Goal: Information Seeking & Learning: Learn about a topic

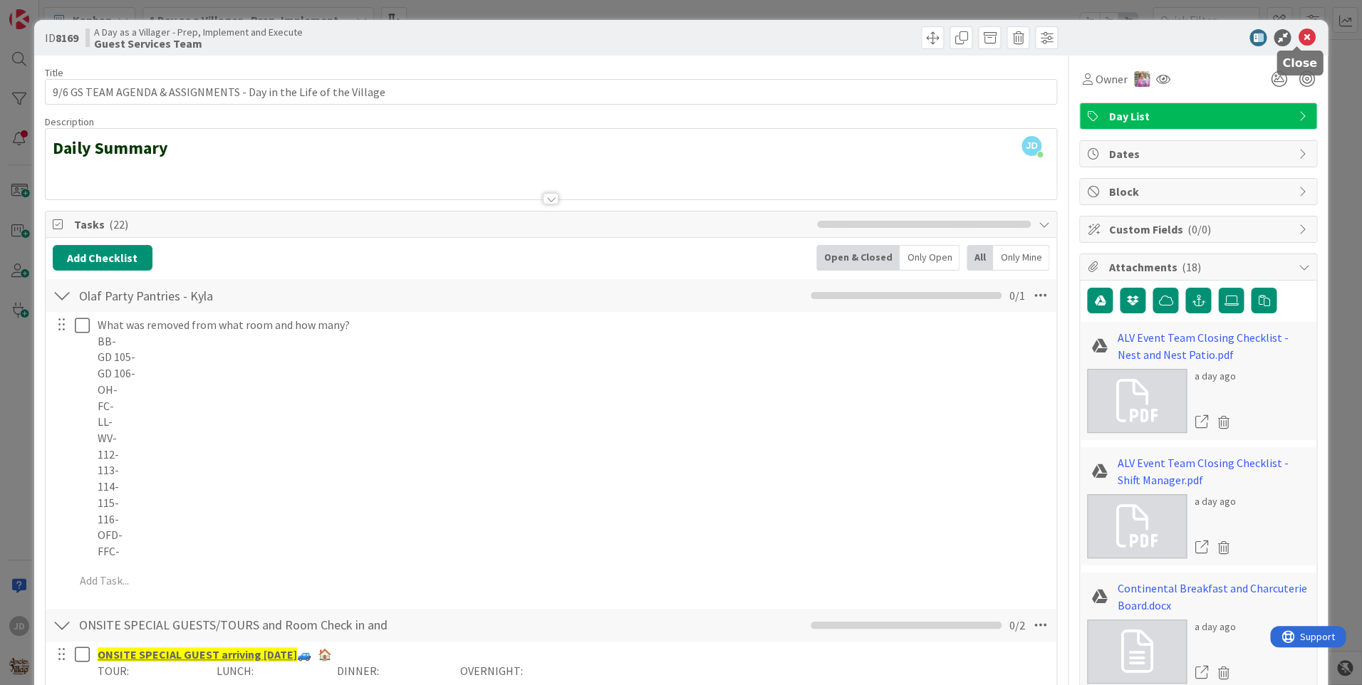
click at [1298, 37] on icon at bounding box center [1306, 37] width 17 height 17
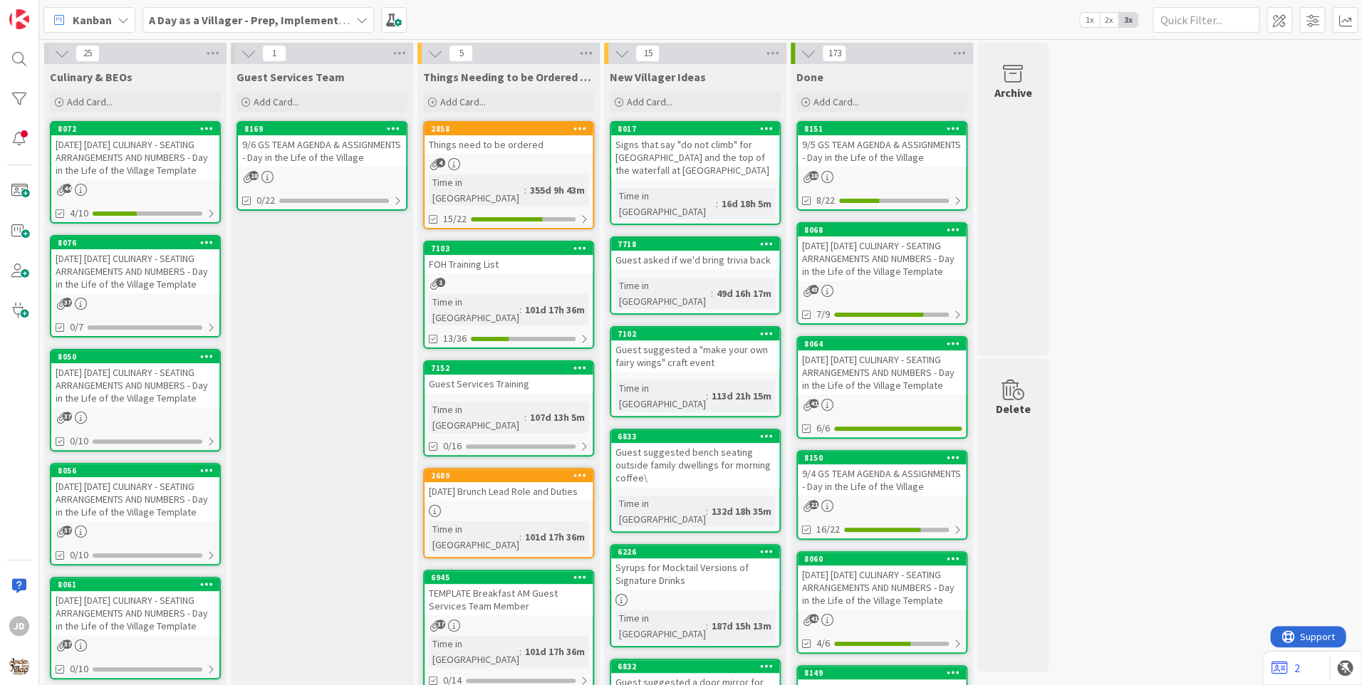
click at [125, 172] on div "[DATE] [DATE] CULINARY - SEATING ARRANGEMENTS AND NUMBERS - Day in the Life of …" at bounding box center [135, 157] width 168 height 44
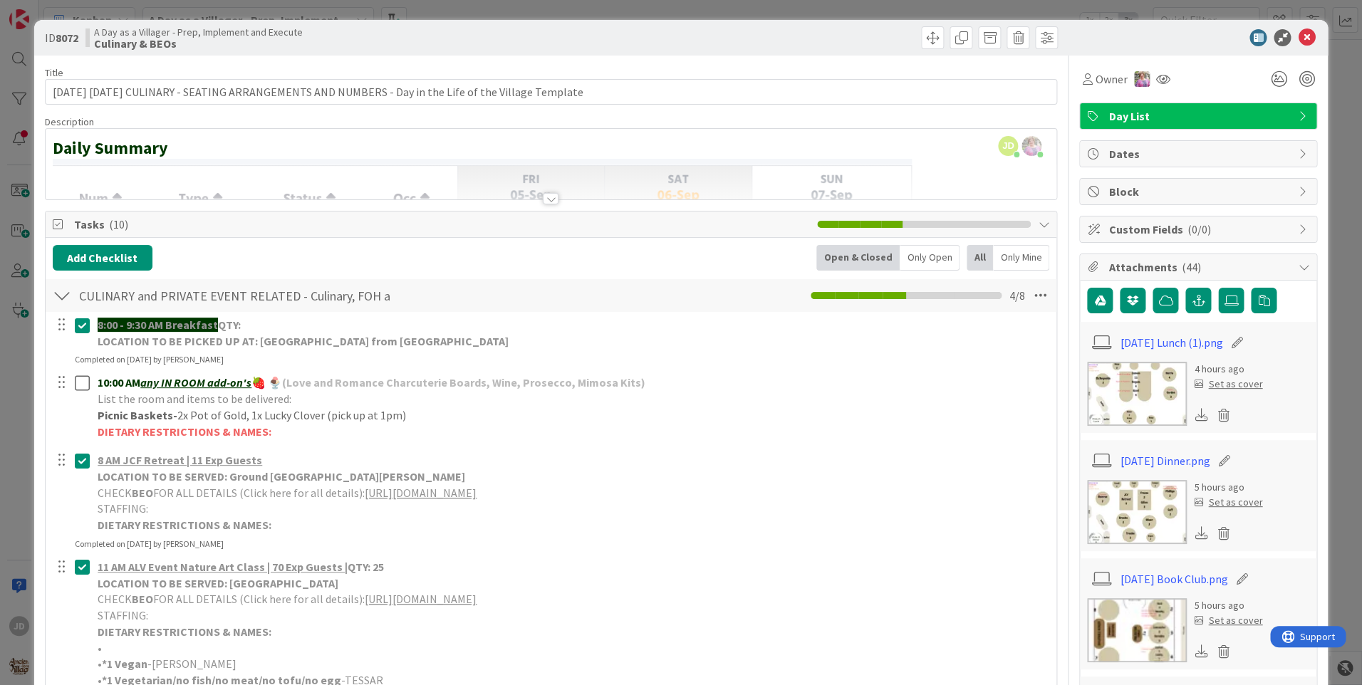
click at [1302, 38] on icon at bounding box center [1306, 37] width 17 height 17
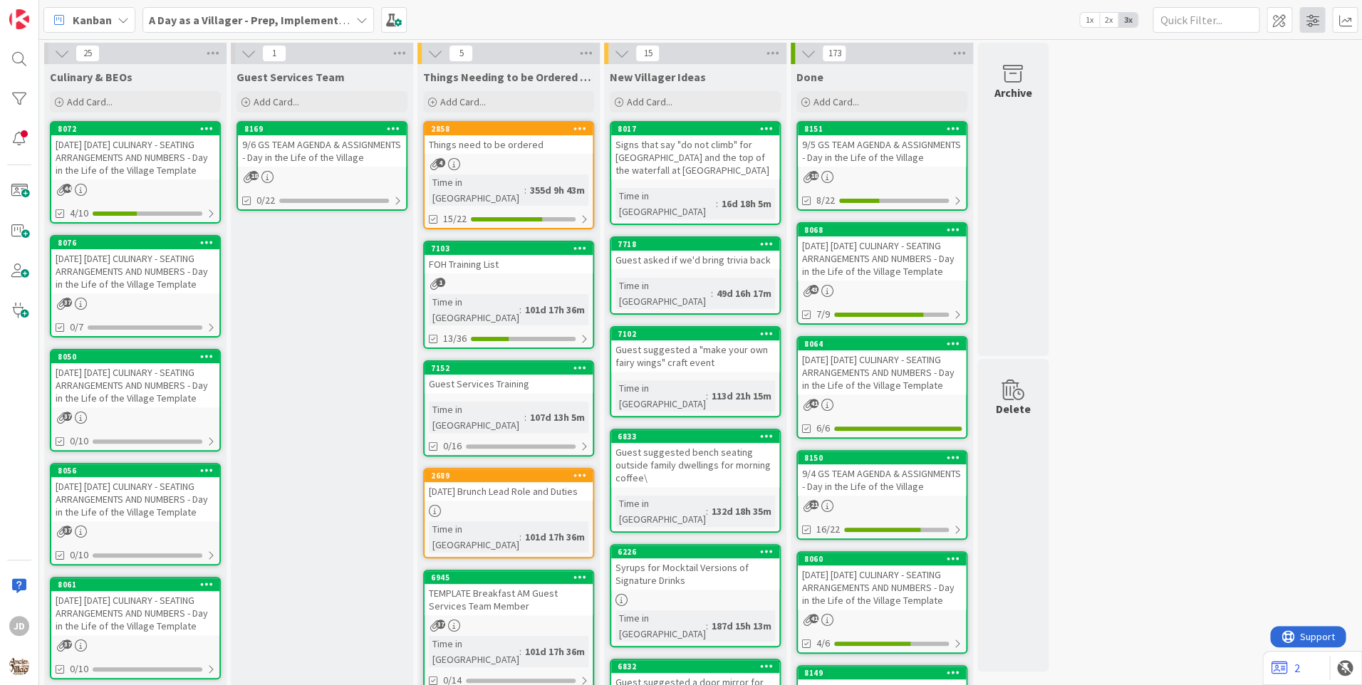
click at [1307, 30] on span at bounding box center [1313, 20] width 26 height 26
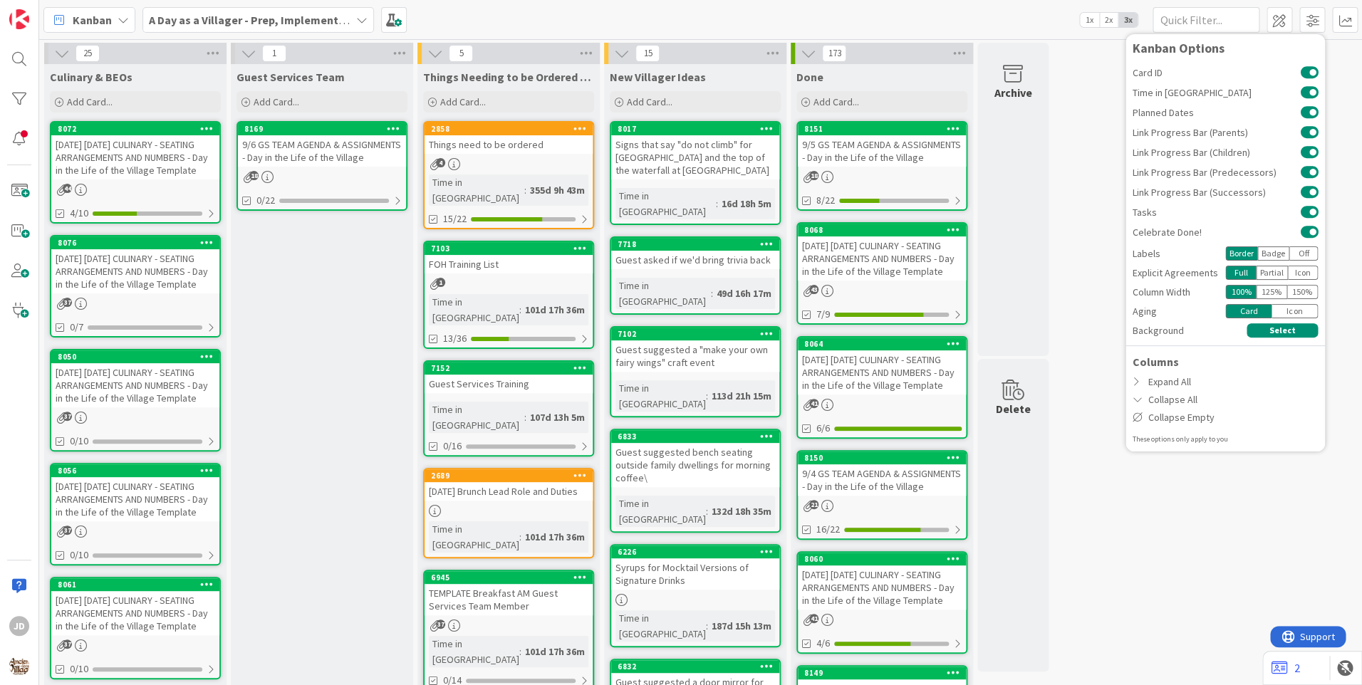
click at [372, 426] on div "Guest Services Team Add Card... 8169 9/6 GS TEAM AGENDA & ASSIGNMENTS - Day in …" at bounding box center [322, 679] width 182 height 1231
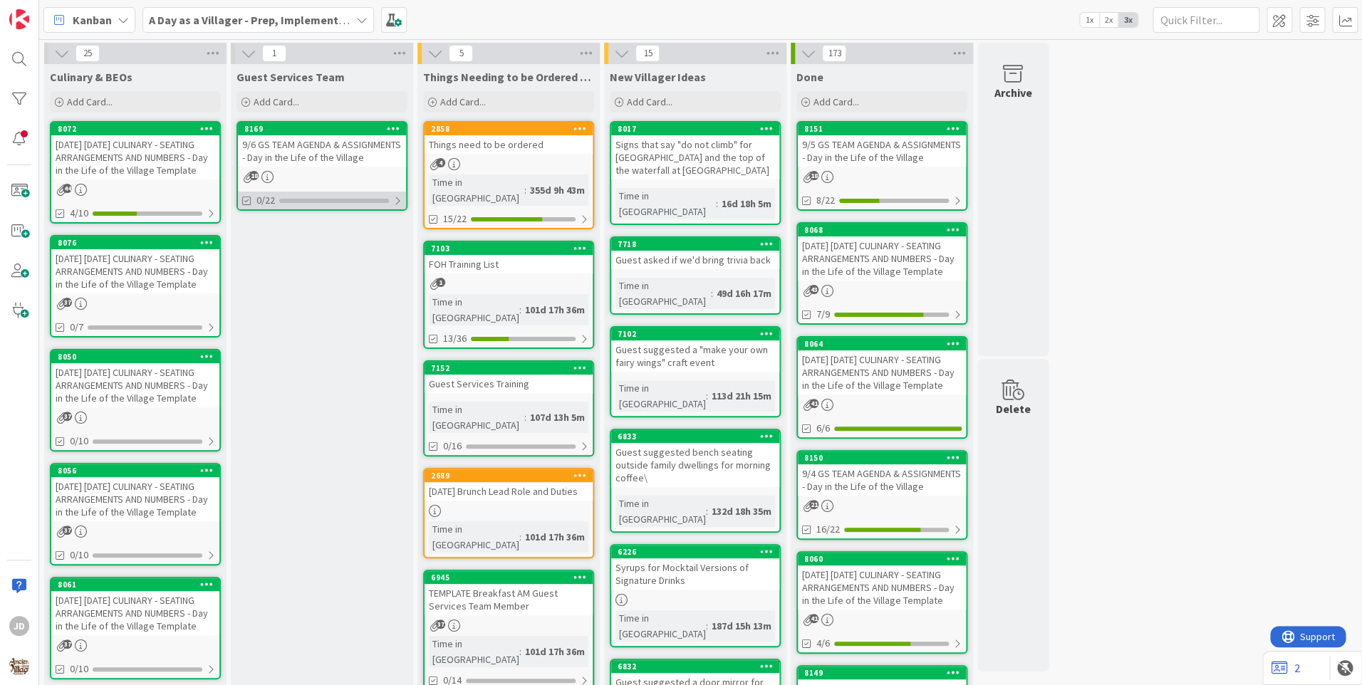
click at [326, 192] on div "0/22" at bounding box center [322, 201] width 168 height 18
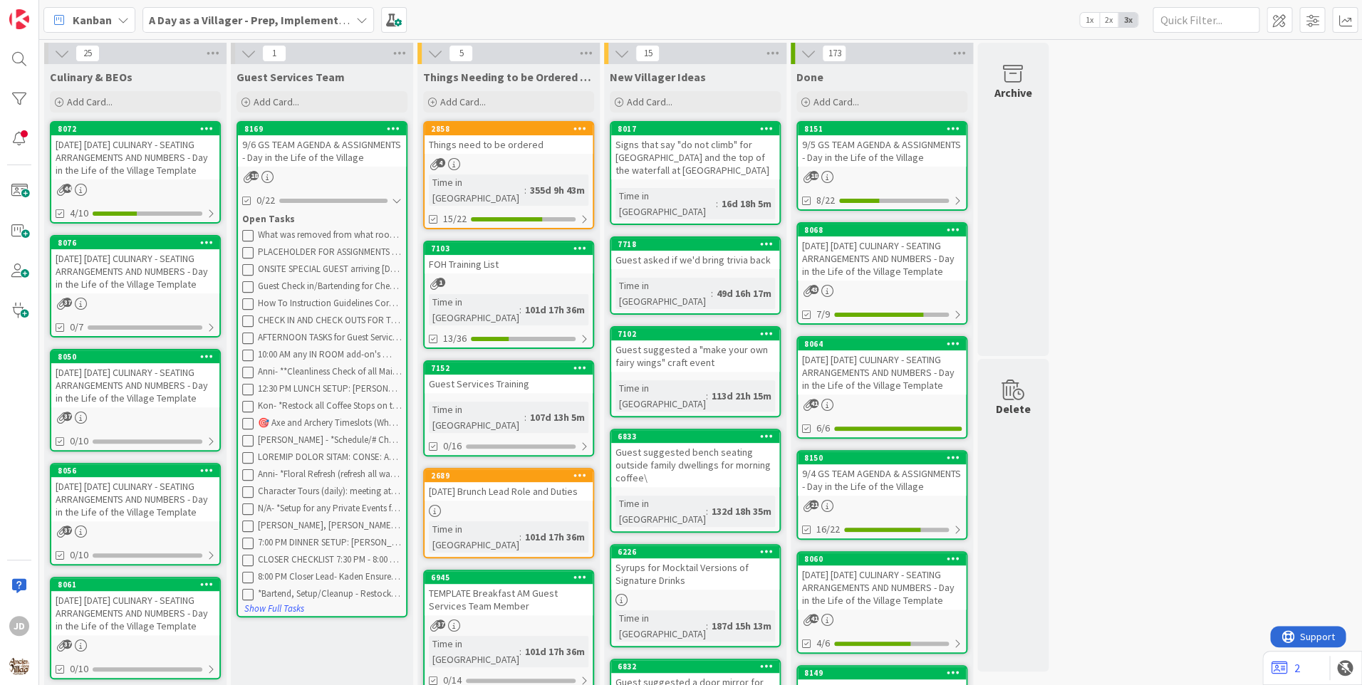
click at [346, 148] on div "9/6 GS TEAM AGENDA & ASSIGNMENTS - Day in the Life of the Village" at bounding box center [322, 150] width 168 height 31
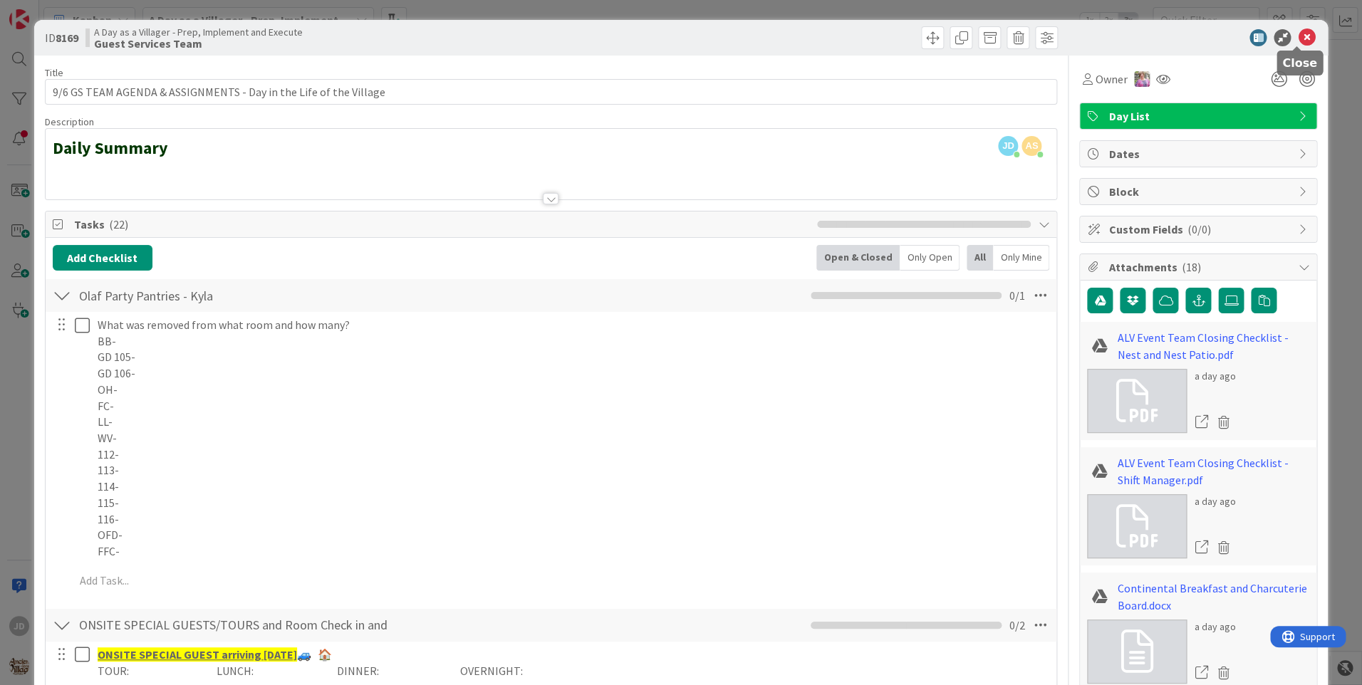
click at [1298, 32] on icon at bounding box center [1306, 37] width 17 height 17
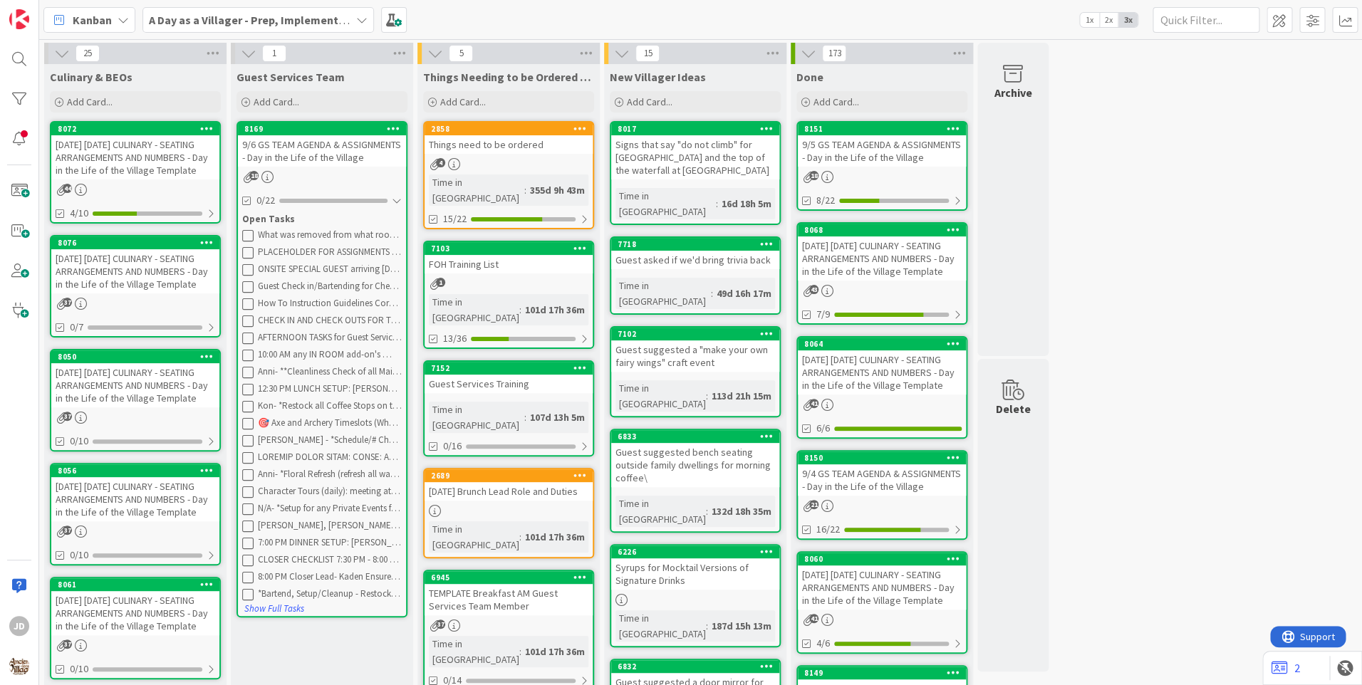
click at [127, 172] on div "[DATE] [DATE] CULINARY - SEATING ARRANGEMENTS AND NUMBERS - Day in the Life of …" at bounding box center [135, 157] width 168 height 44
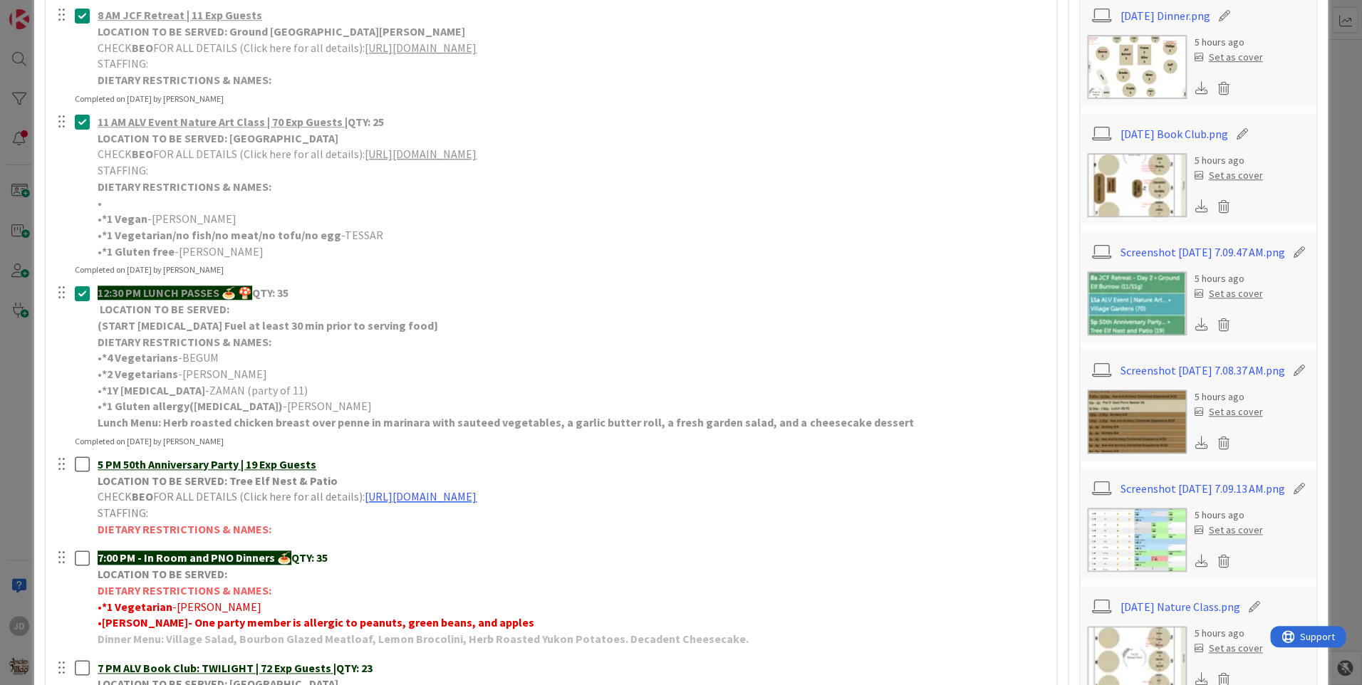
scroll to position [499, 0]
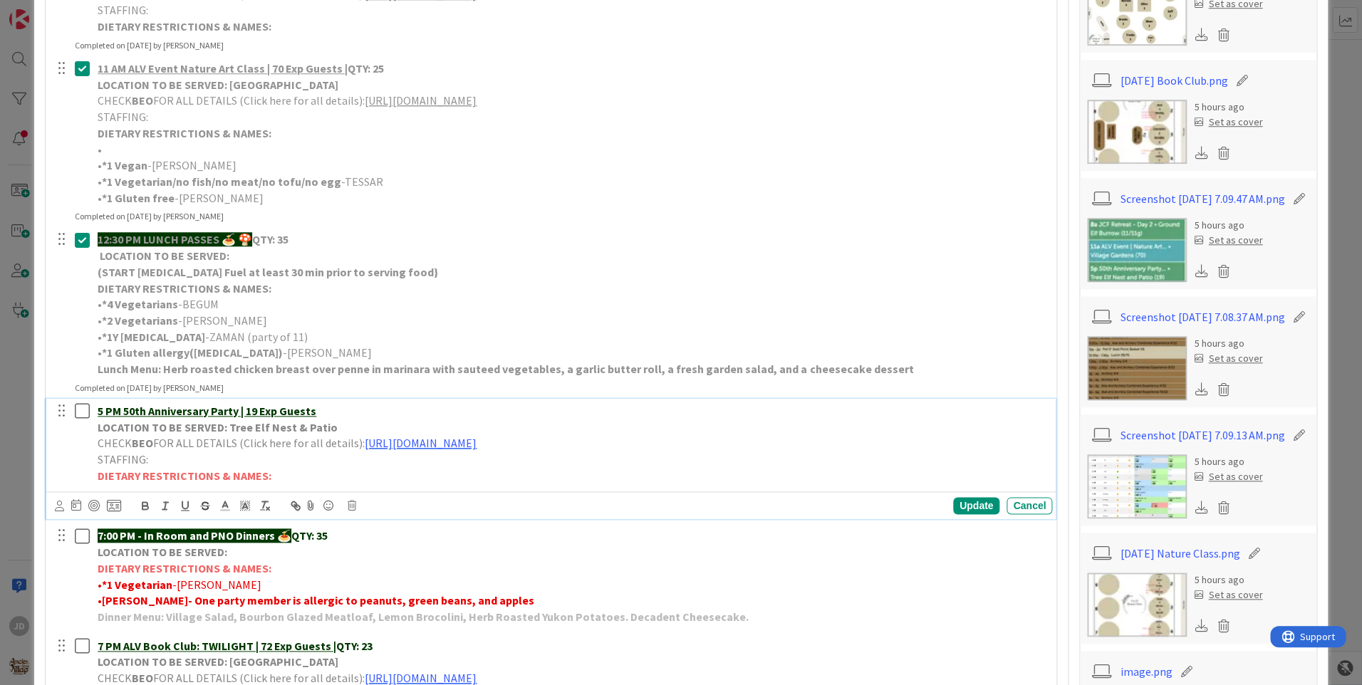
click at [410, 452] on p "STAFFING:" at bounding box center [572, 460] width 949 height 16
click at [423, 441] on link "[URL][DOMAIN_NAME]" at bounding box center [421, 443] width 112 height 14
click at [586, 470] on link "[URL][DOMAIN_NAME]" at bounding box center [537, 471] width 98 height 19
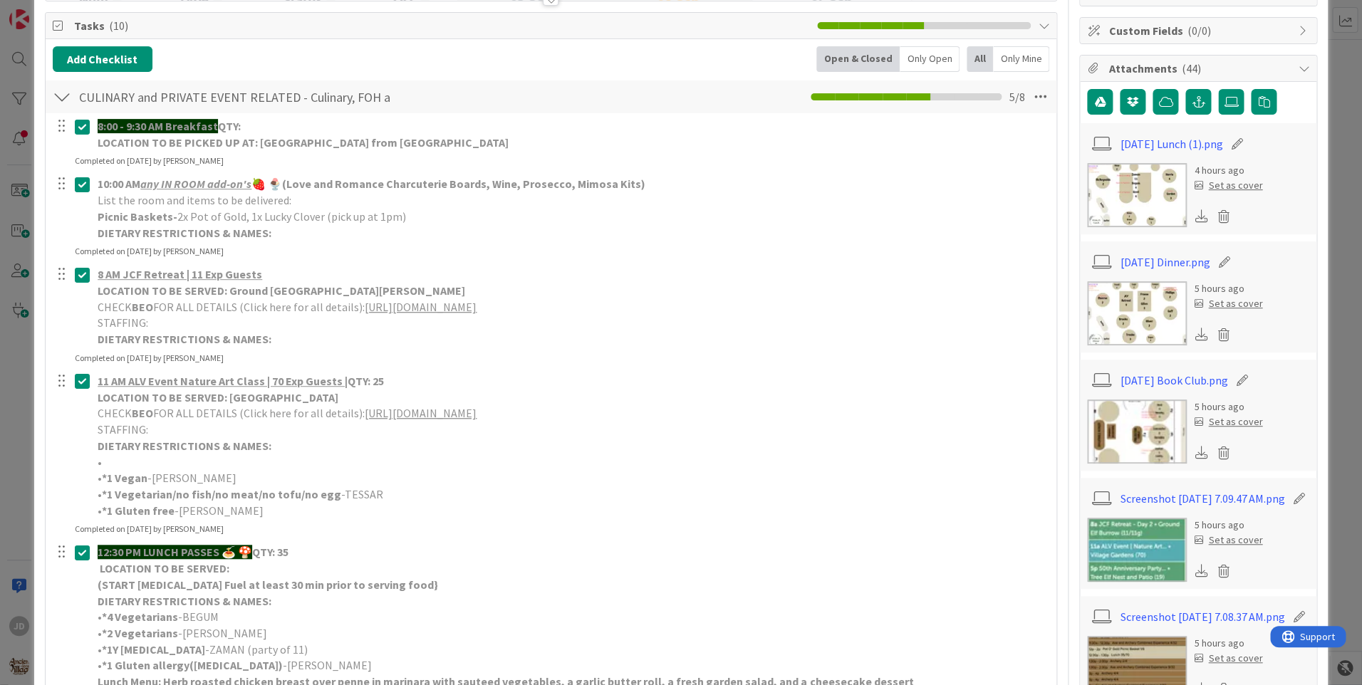
scroll to position [0, 0]
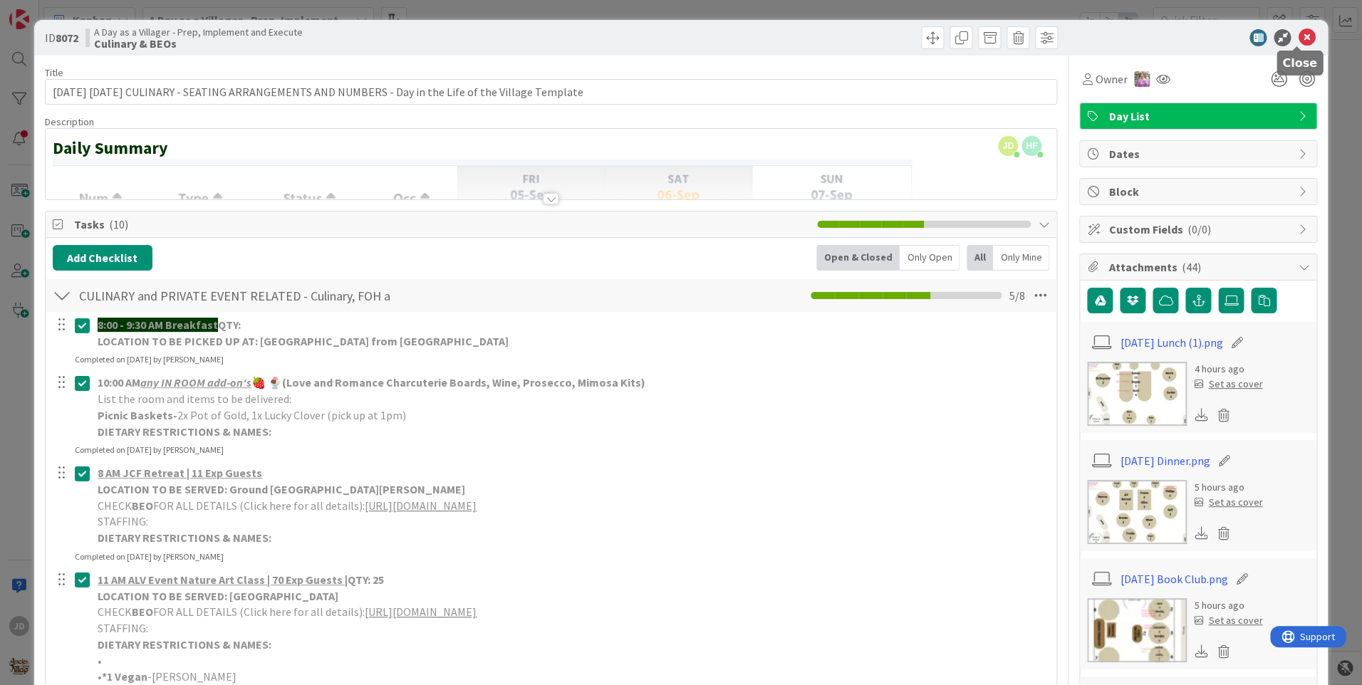
drag, startPoint x: 1292, startPoint y: 33, endPoint x: 1270, endPoint y: 50, distance: 27.9
click at [1298, 33] on icon at bounding box center [1306, 37] width 17 height 17
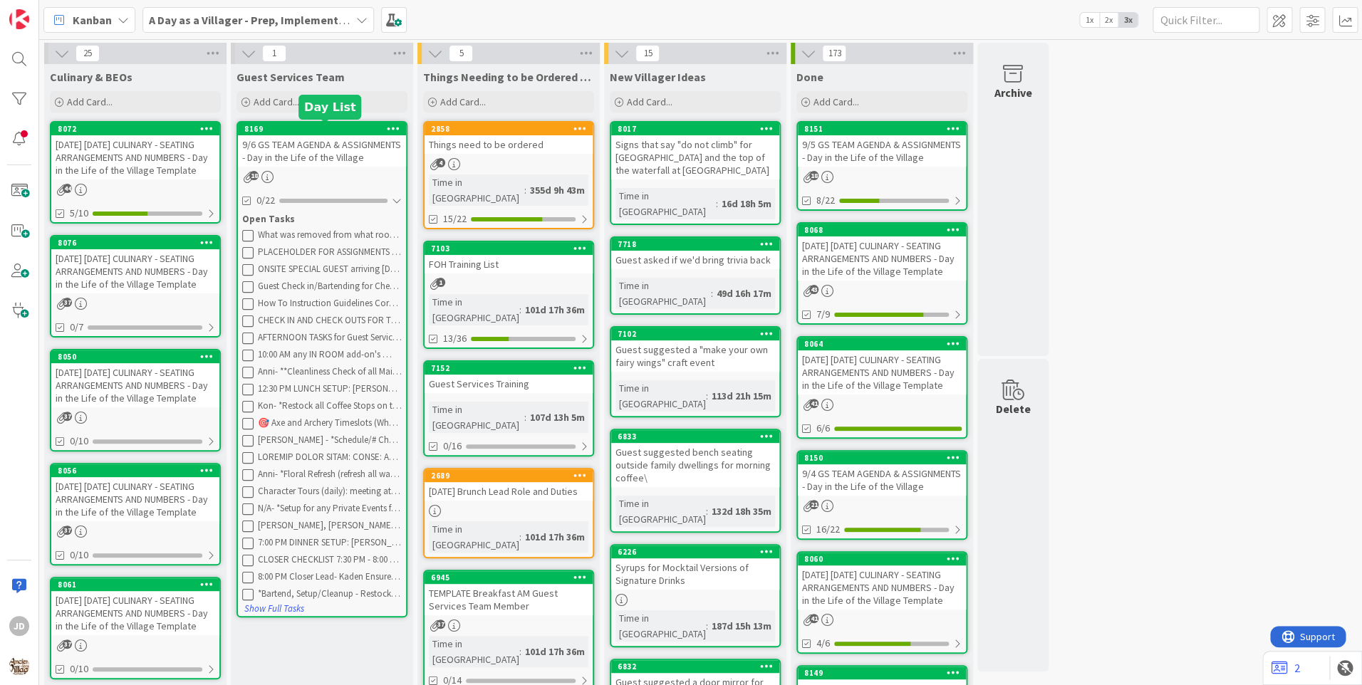
click at [294, 146] on div "9/6 GS TEAM AGENDA & ASSIGNMENTS - Day in the Life of the Village" at bounding box center [322, 150] width 168 height 31
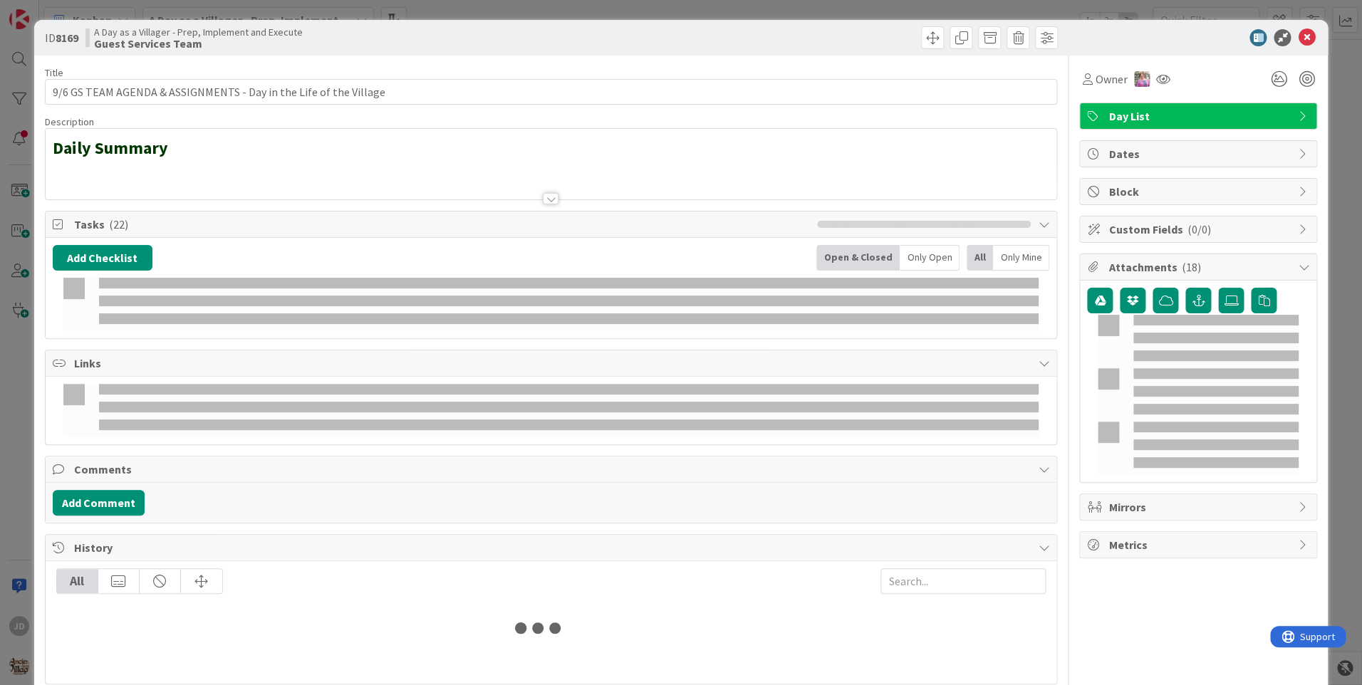
click at [1298, 40] on icon at bounding box center [1306, 37] width 17 height 17
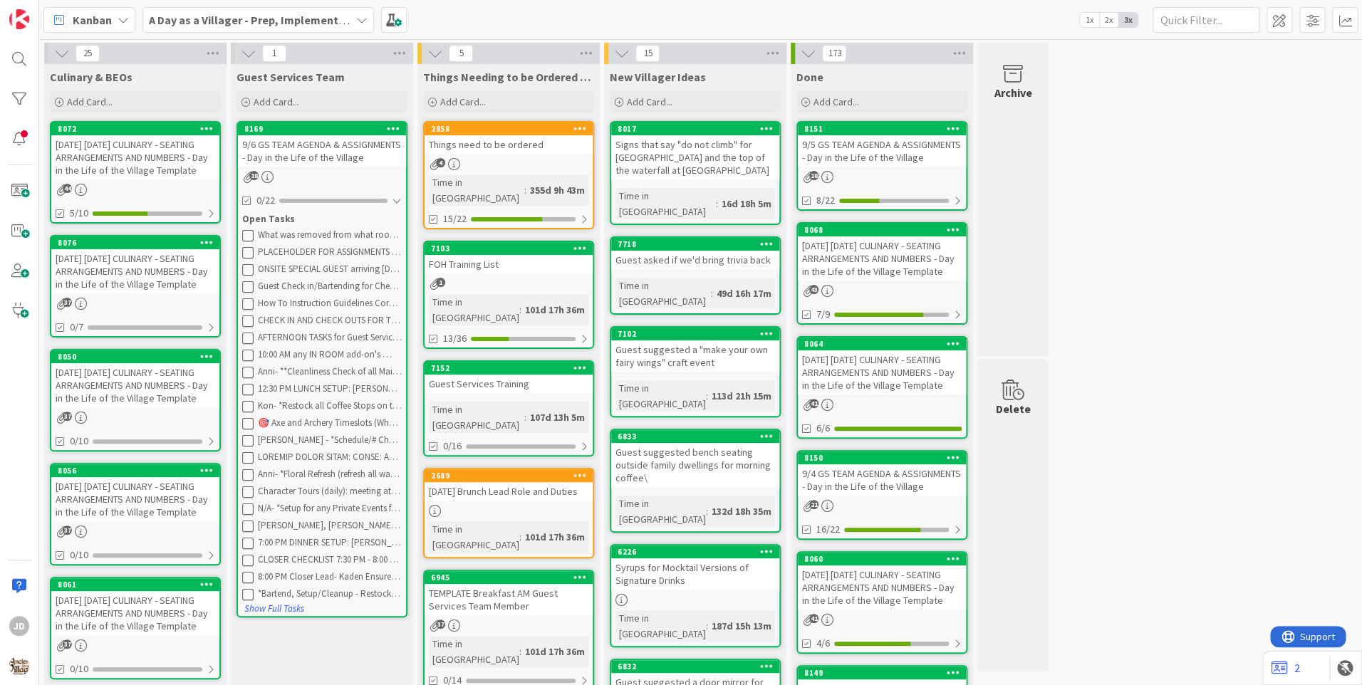
click at [294, 154] on div "9/6 GS TEAM AGENDA & ASSIGNMENTS - Day in the Life of the Village" at bounding box center [322, 150] width 168 height 31
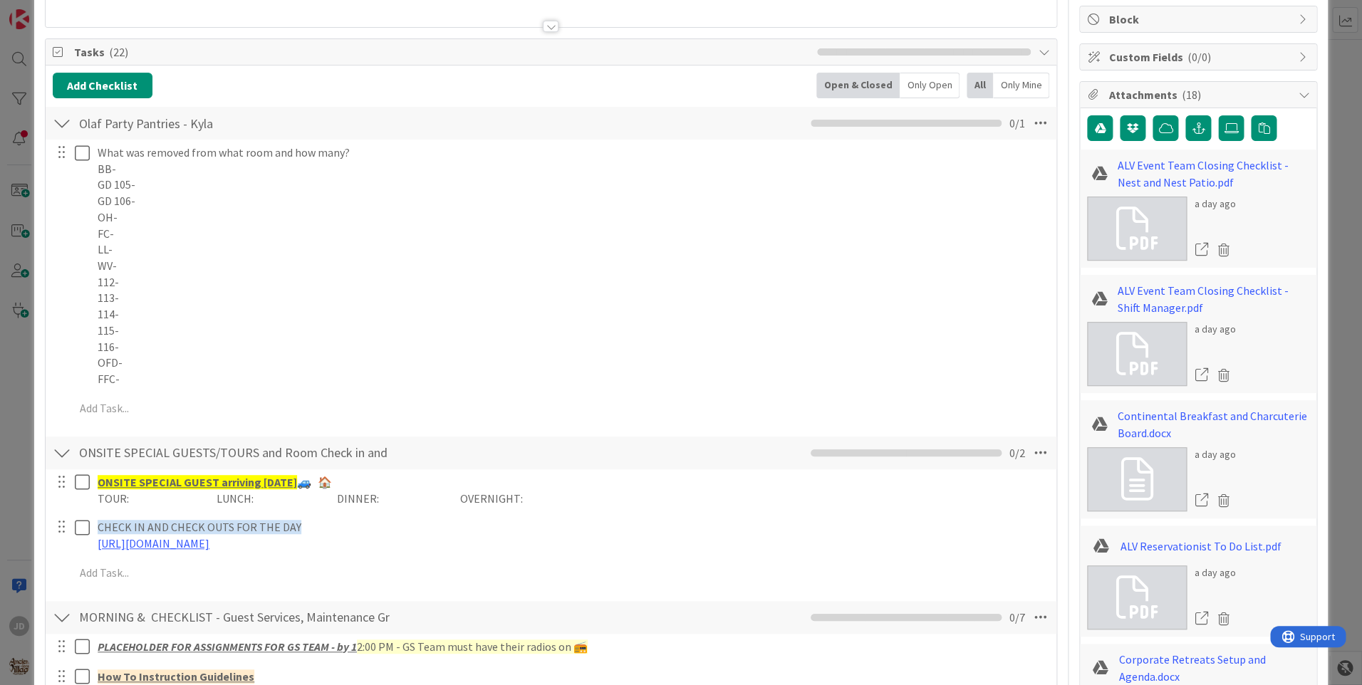
scroll to position [315, 0]
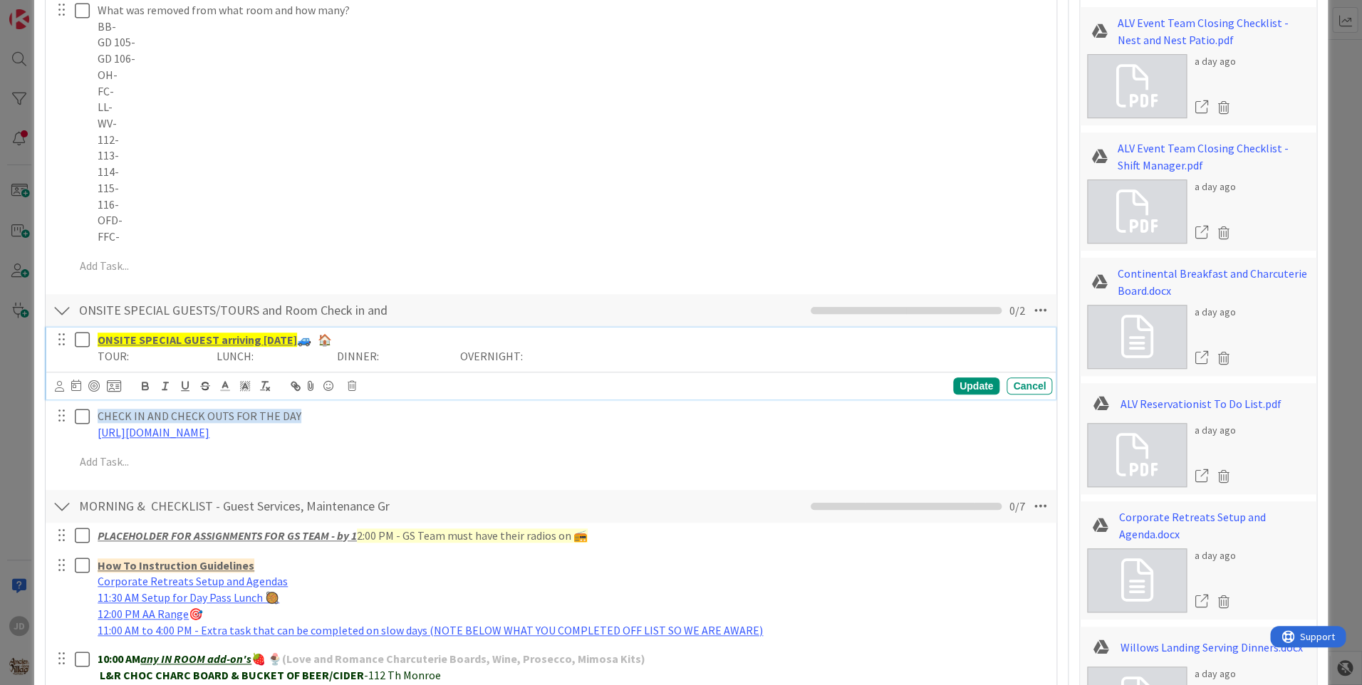
click at [77, 342] on icon at bounding box center [82, 339] width 15 height 17
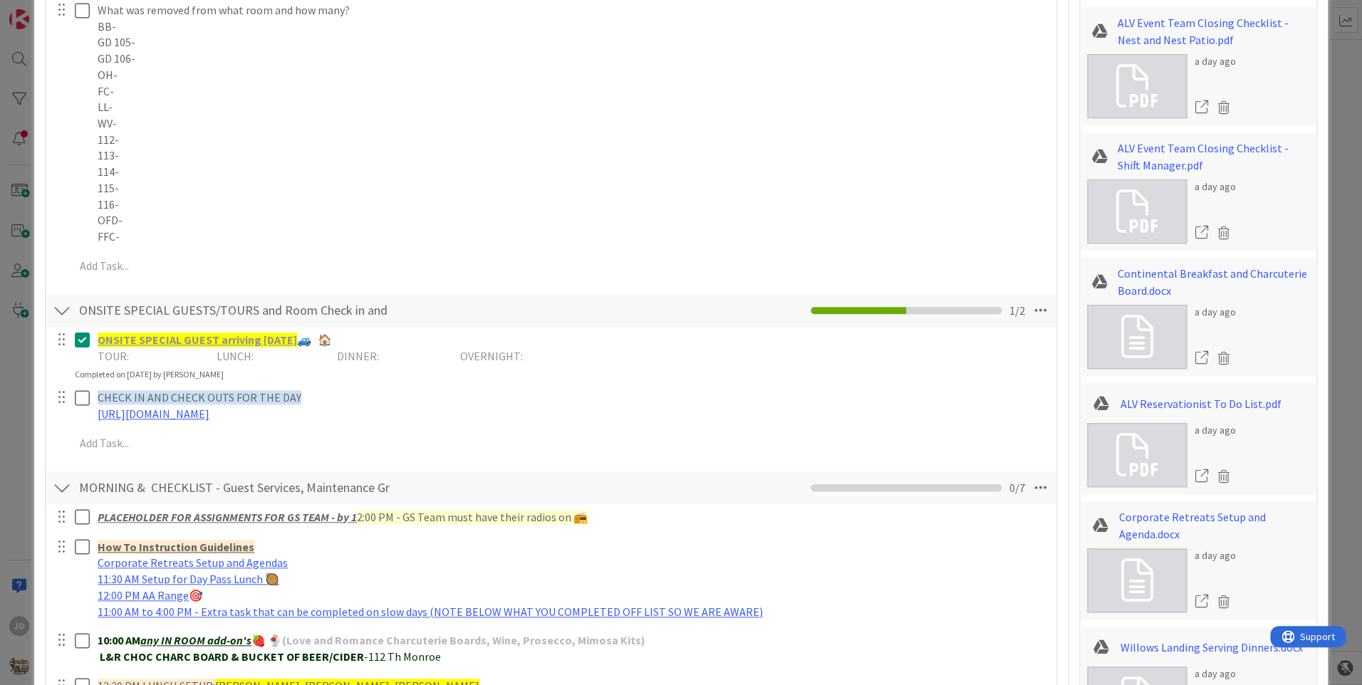
scroll to position [529, 0]
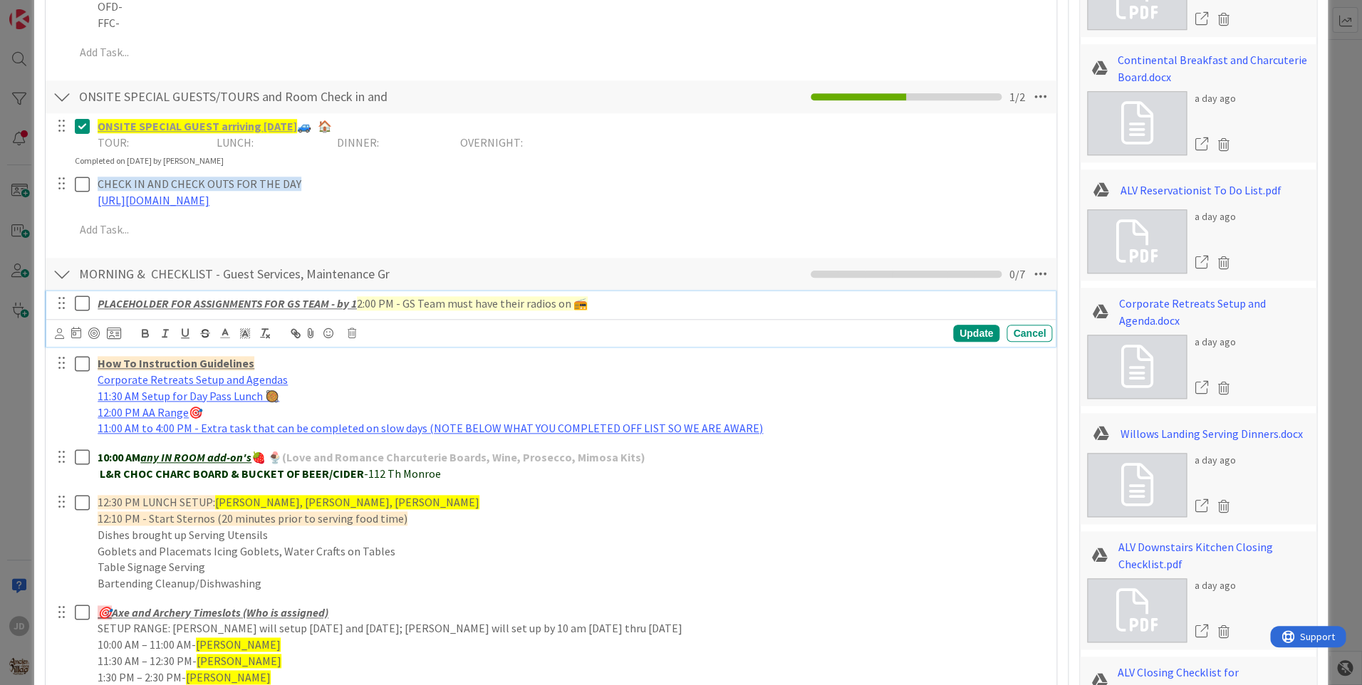
click at [83, 311] on icon at bounding box center [82, 303] width 15 height 17
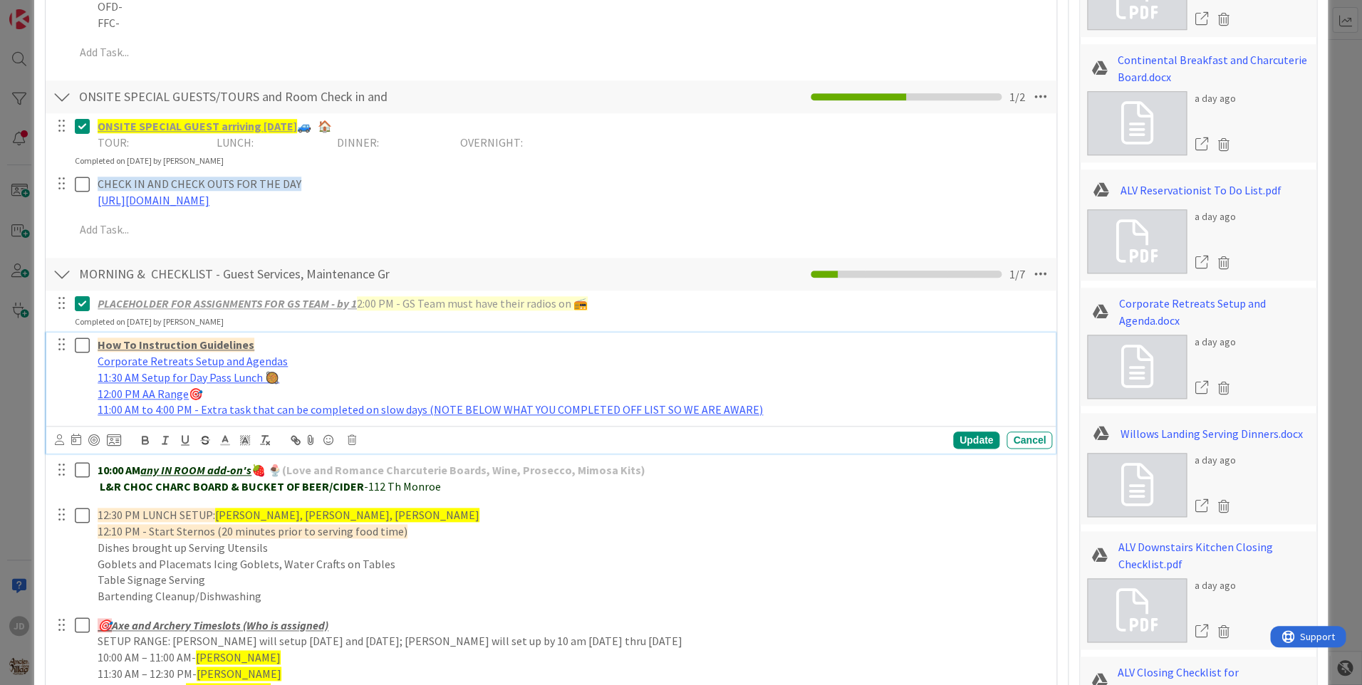
click at [85, 342] on icon at bounding box center [82, 345] width 15 height 17
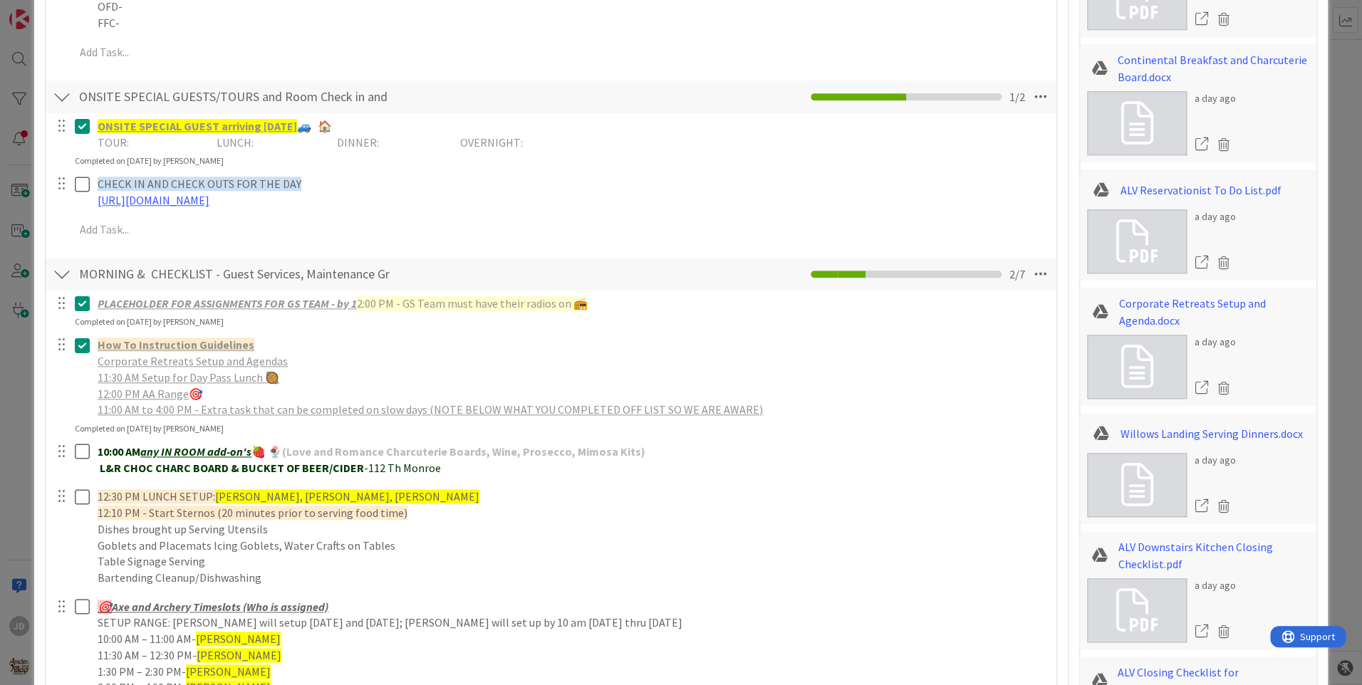
scroll to position [742, 0]
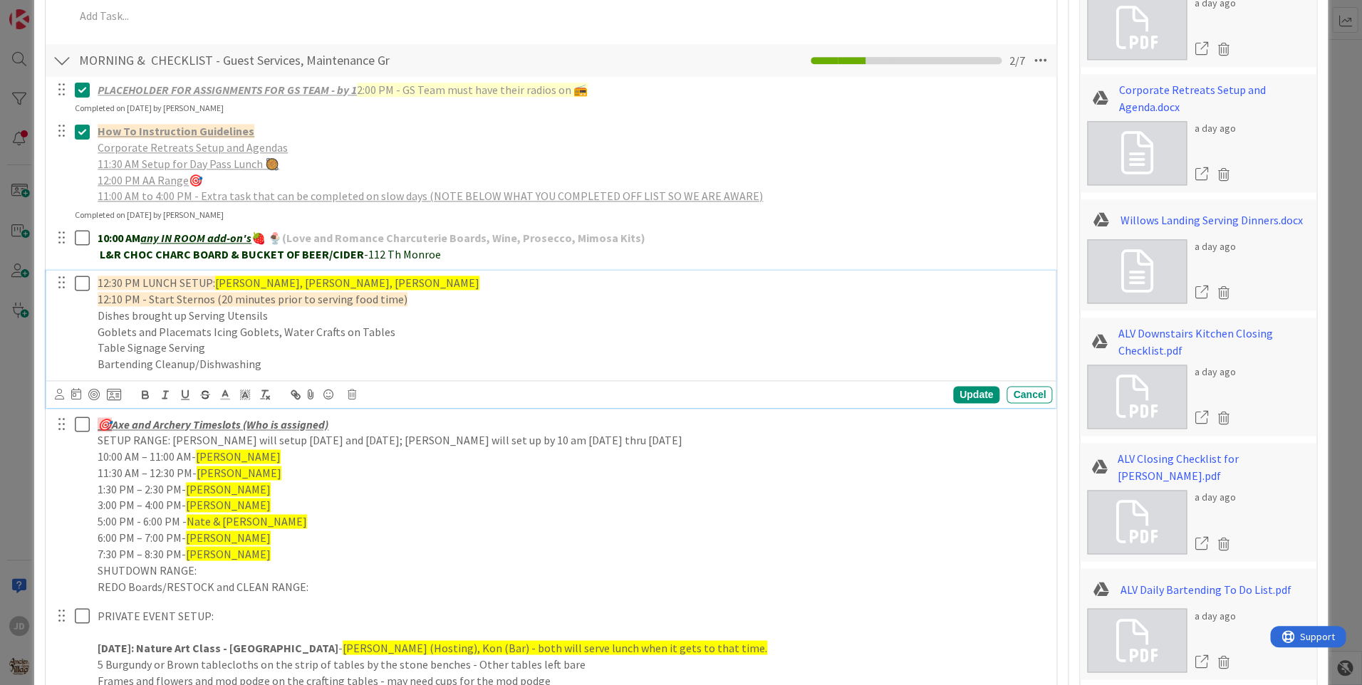
click at [83, 284] on icon at bounding box center [82, 283] width 15 height 17
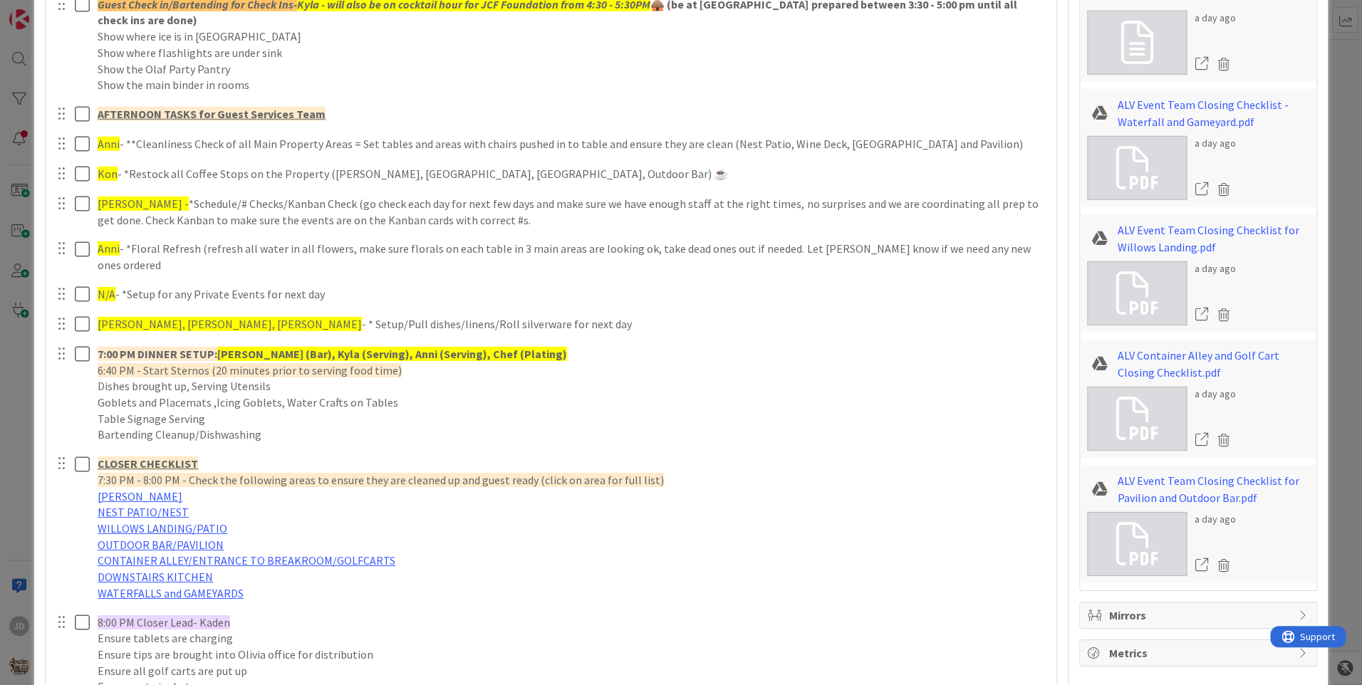
scroll to position [2024, 0]
